Goal: Task Accomplishment & Management: Use online tool/utility

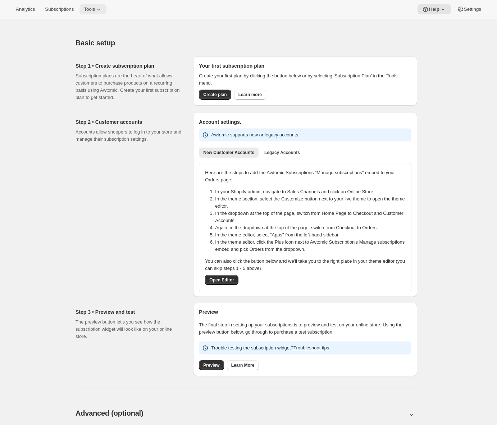
click at [100, 8] on icon at bounding box center [98, 9] width 7 height 7
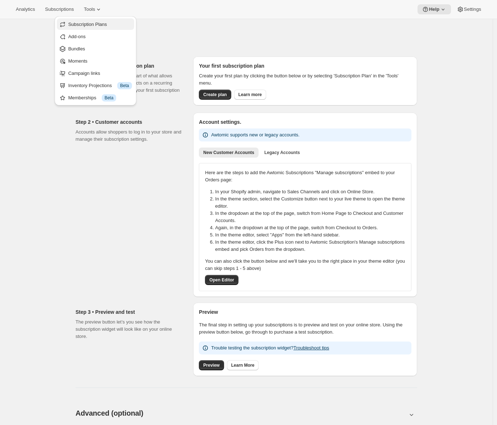
click at [98, 22] on span "Subscription Plans" at bounding box center [87, 24] width 39 height 5
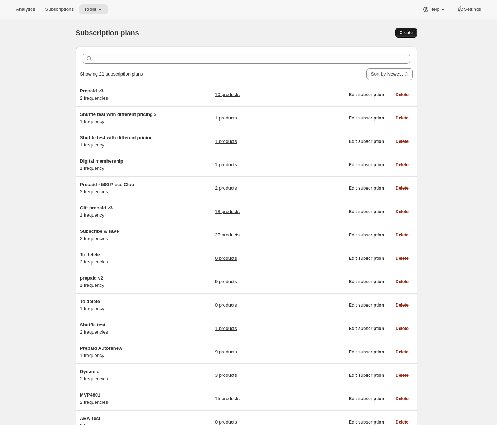
click at [410, 31] on span "Create" at bounding box center [406, 33] width 13 height 6
select select "WEEK"
select select "MONTH"
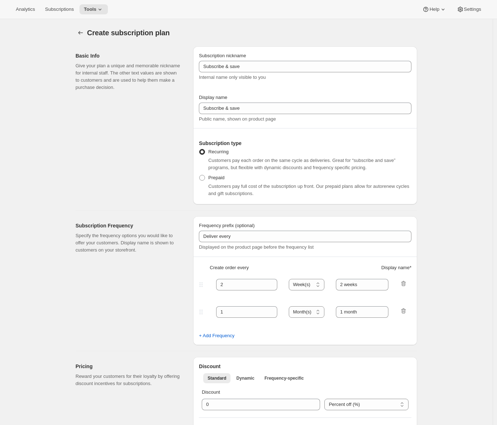
scroll to position [115, 0]
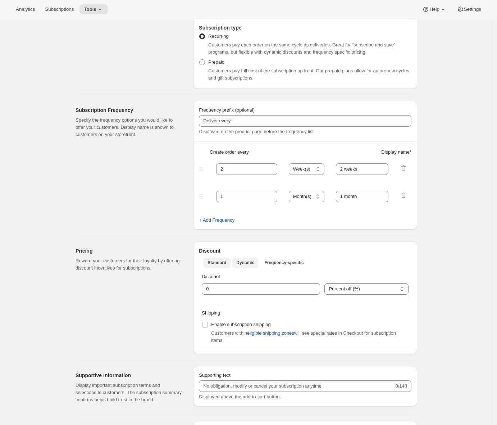
click at [245, 264] on span "Dynamic" at bounding box center [245, 263] width 18 height 6
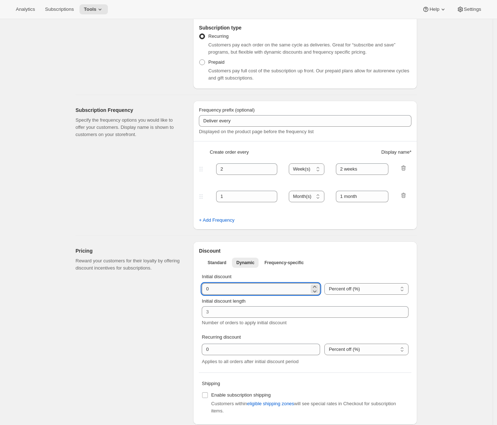
click at [207, 291] on input "integer" at bounding box center [256, 289] width 108 height 12
type input "10"
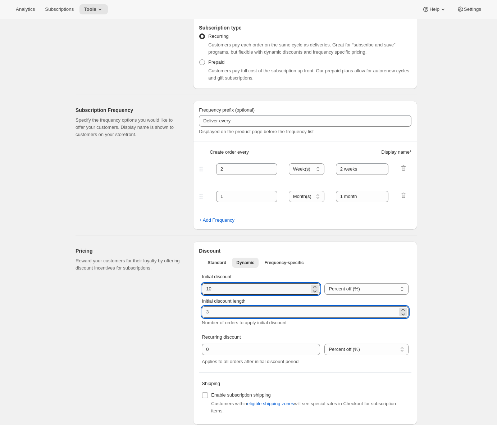
click at [210, 312] on input "Initial discount length" at bounding box center [300, 312] width 196 height 12
type input "3"
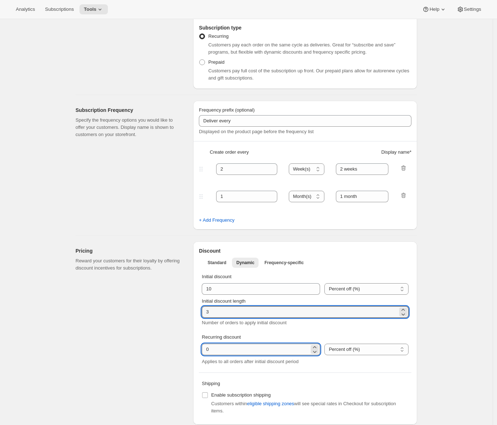
click at [209, 350] on input "integer" at bounding box center [256, 349] width 108 height 12
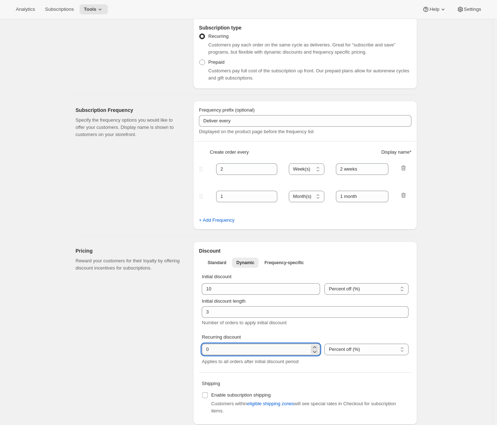
click at [209, 350] on input "integer" at bounding box center [256, 349] width 108 height 12
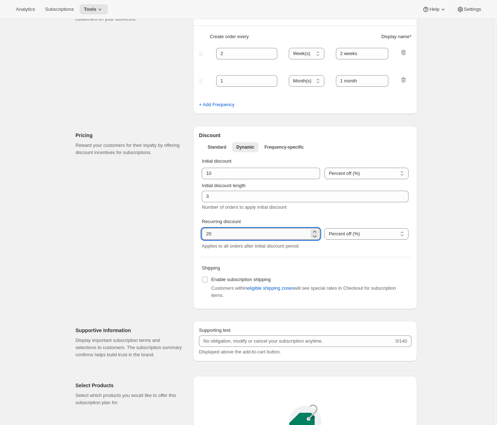
scroll to position [236, 0]
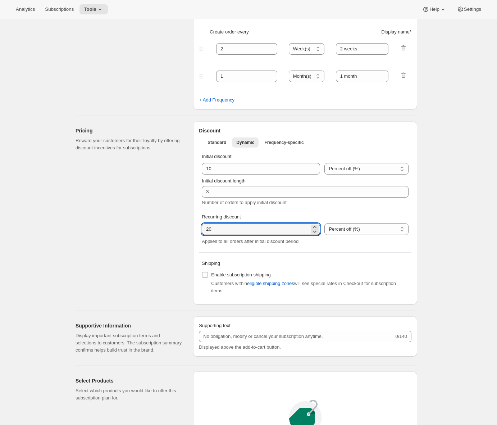
type input "20"
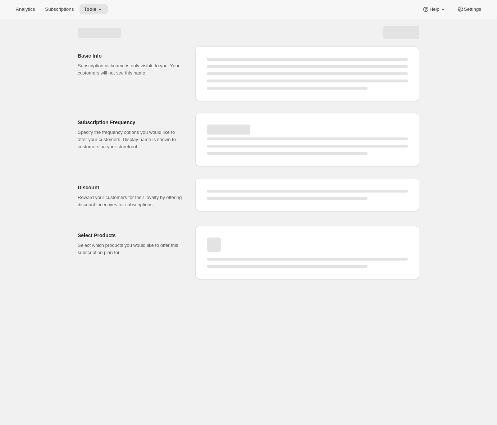
select select "WEEK"
select select "MONTH"
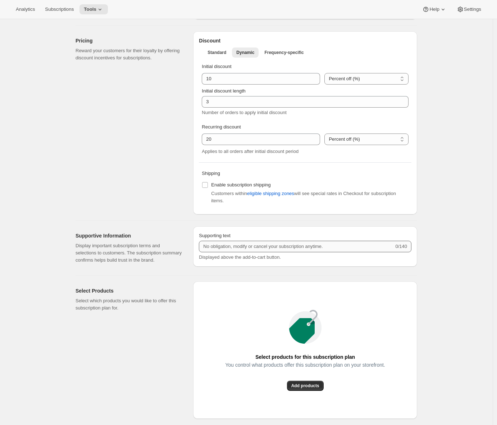
scroll to position [479, 0]
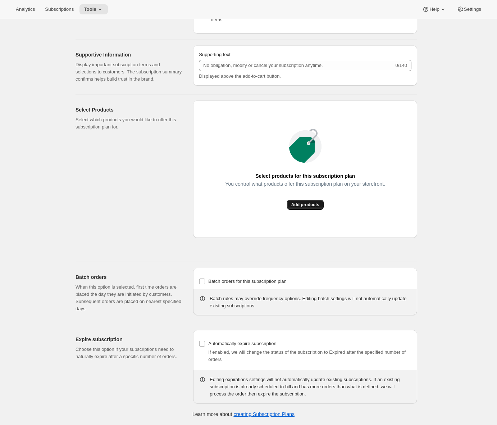
click at [311, 210] on button "Add products" at bounding box center [305, 205] width 37 height 10
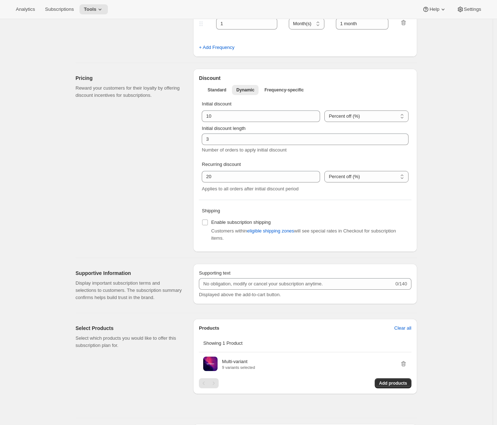
scroll to position [0, 0]
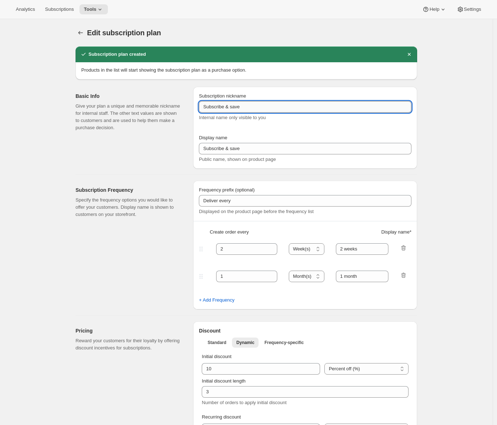
click at [237, 112] on input "Subscribe & save" at bounding box center [305, 107] width 213 height 12
type input "Dynamic discount"
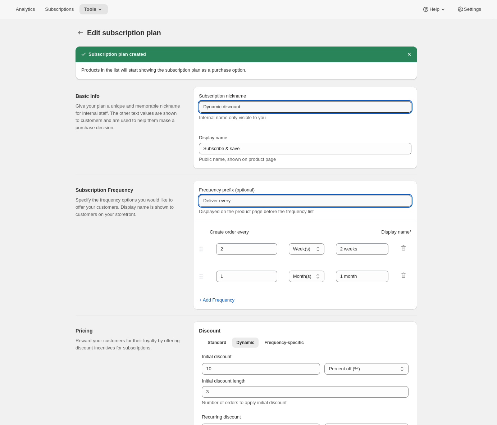
click at [245, 197] on input "Deliver every" at bounding box center [305, 201] width 213 height 12
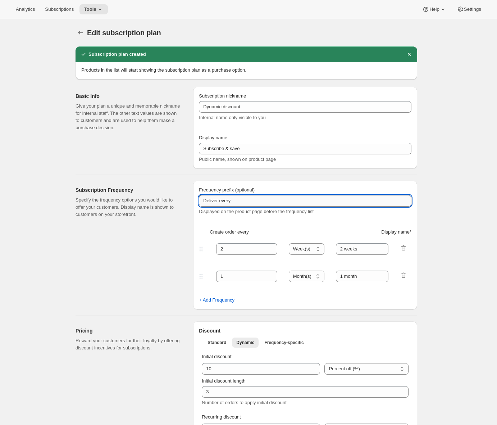
click at [245, 197] on input "Deliver every" at bounding box center [305, 201] width 213 height 12
paste input "ynamic discount"
type input "Dynamic discount"
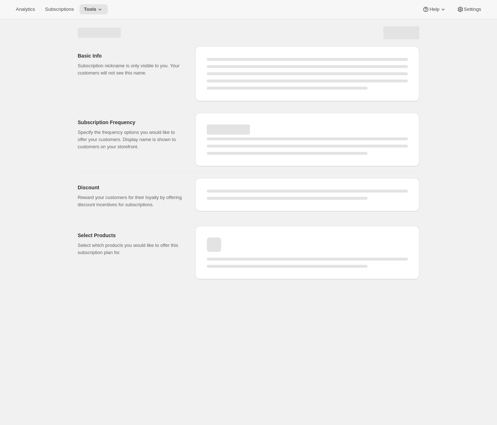
select select "WEEK"
select select "MONTH"
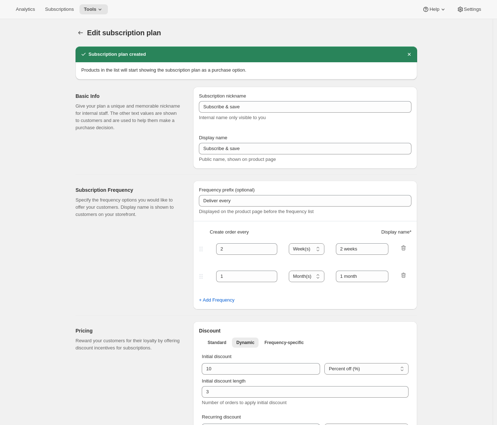
type input "Dynamic discount"
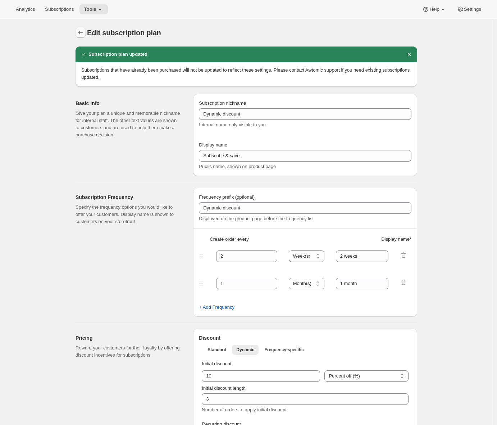
click at [81, 30] on icon "Subscription plans" at bounding box center [80, 32] width 7 height 7
